Goal: Information Seeking & Learning: Check status

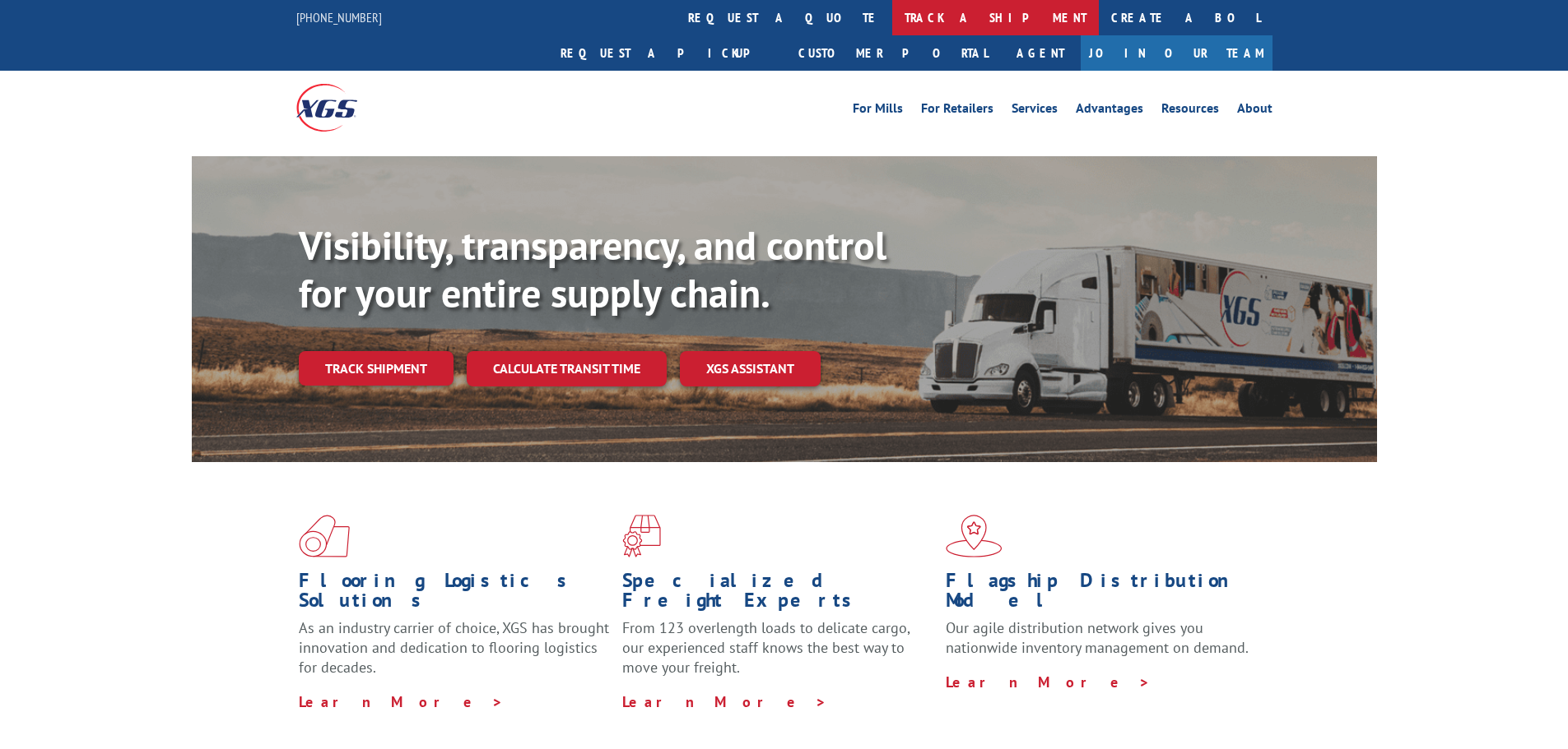
click at [892, 22] on link "track a shipment" at bounding box center [995, 18] width 206 height 36
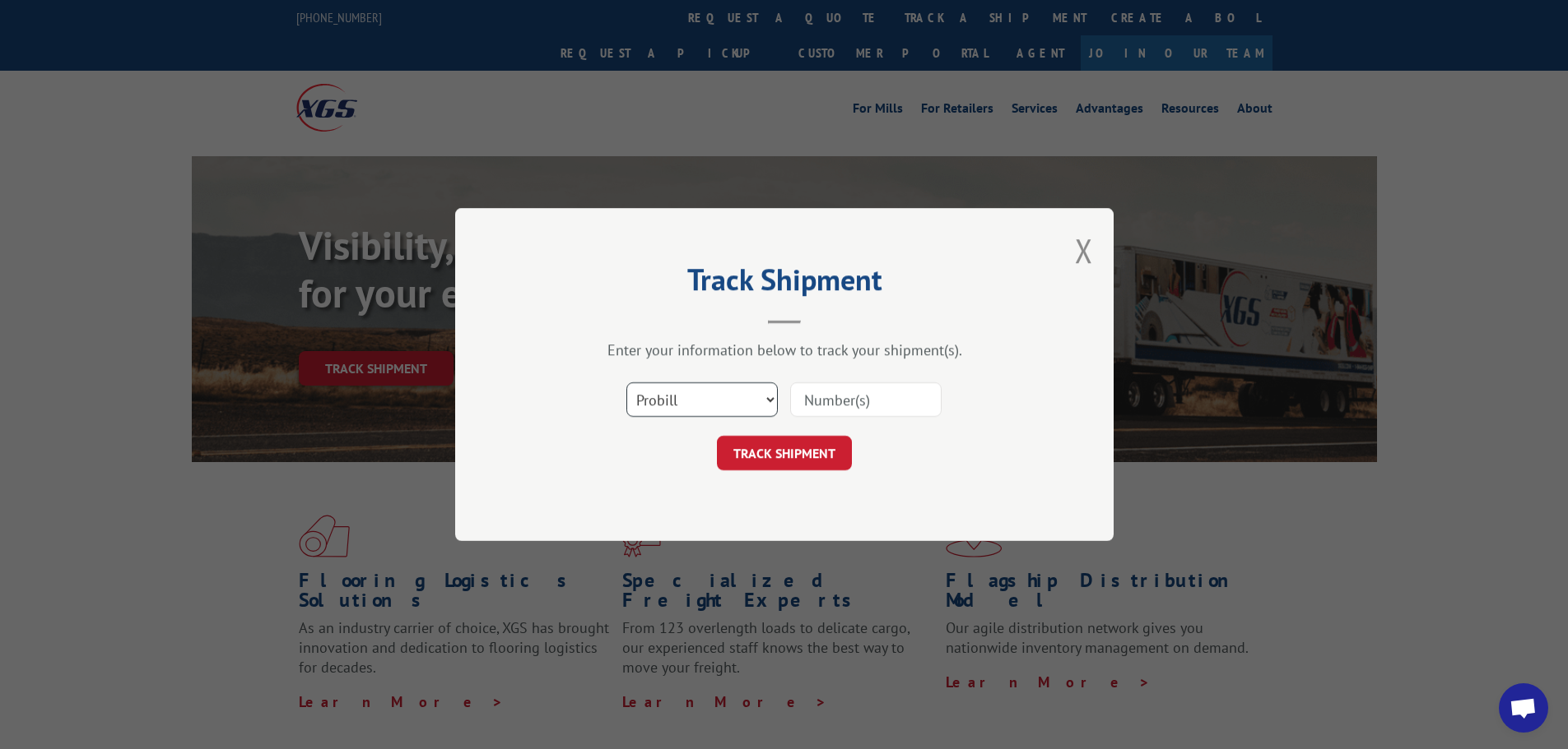
drag, startPoint x: 693, startPoint y: 389, endPoint x: 689, endPoint y: 399, distance: 10.8
click at [693, 390] on select "Select category... Probill BOL PO" at bounding box center [703, 400] width 152 height 35
select select "po"
click at [627, 383] on select "Select category... Probill BOL PO" at bounding box center [703, 400] width 152 height 35
click at [834, 390] on input at bounding box center [866, 400] width 152 height 35
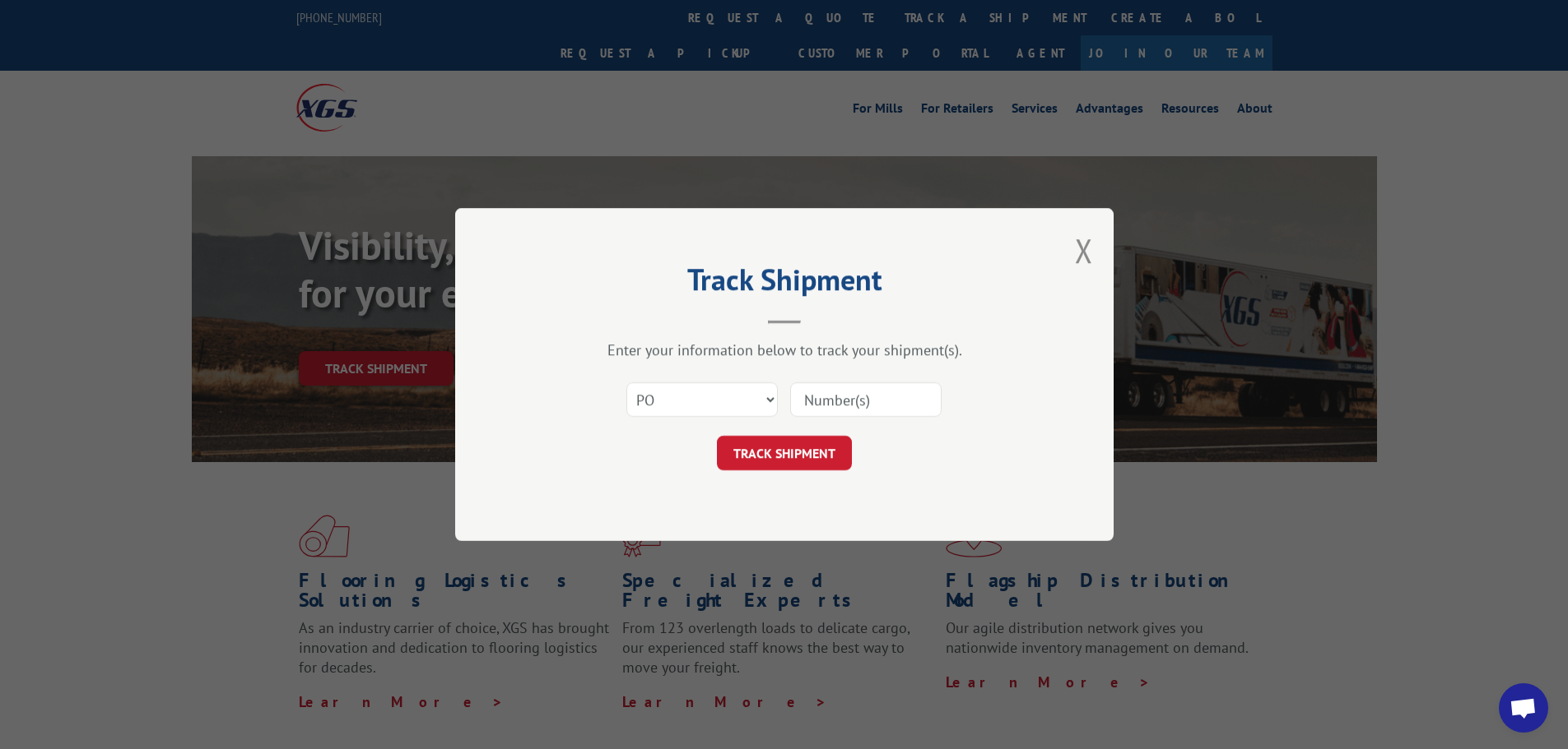
paste input "11510273"
type input "11510273"
click at [812, 452] on button "TRACK SHIPMENT" at bounding box center [784, 453] width 135 height 35
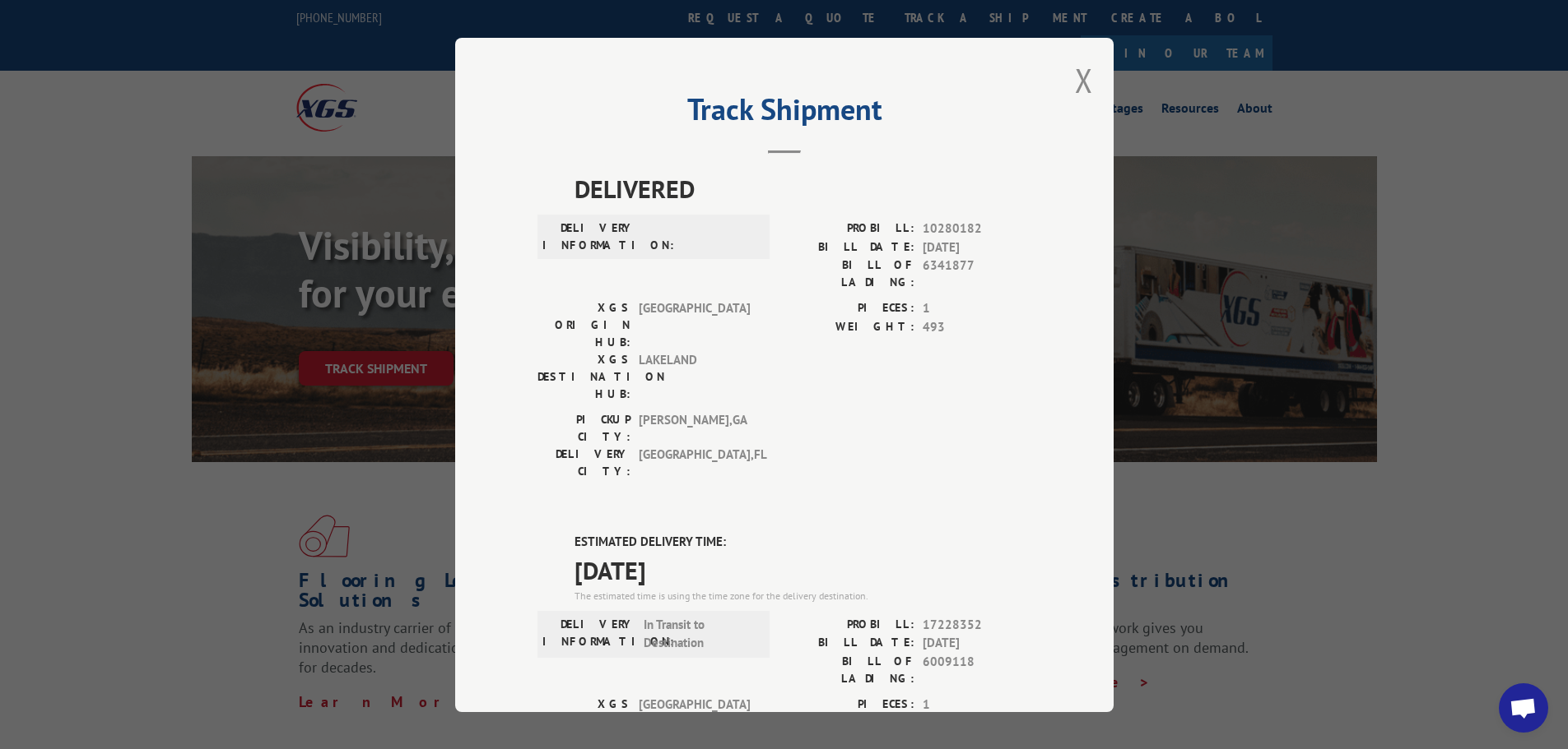
click at [1094, 76] on div "Track Shipment DELIVERED DELIVERY INFORMATION: PROBILL: 10280182 BILL DATE: [DA…" at bounding box center [784, 375] width 658 height 675
click at [1079, 82] on button "Close modal" at bounding box center [1084, 80] width 18 height 43
